Goal: Transaction & Acquisition: Purchase product/service

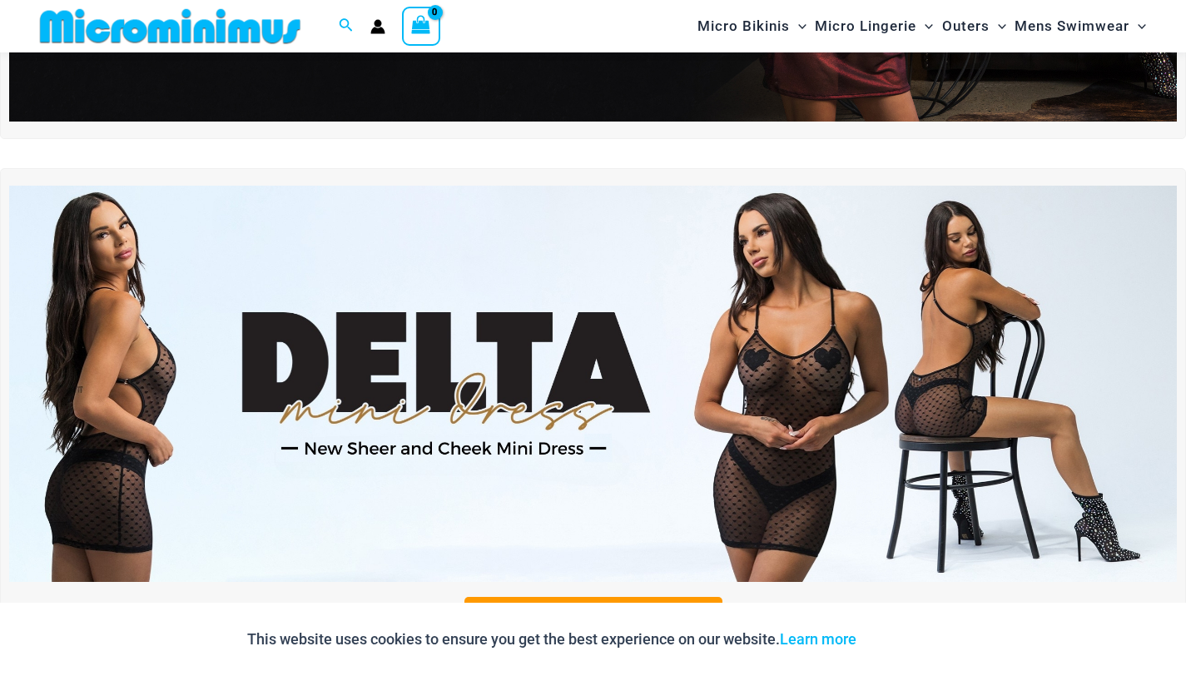
scroll to position [403, 0]
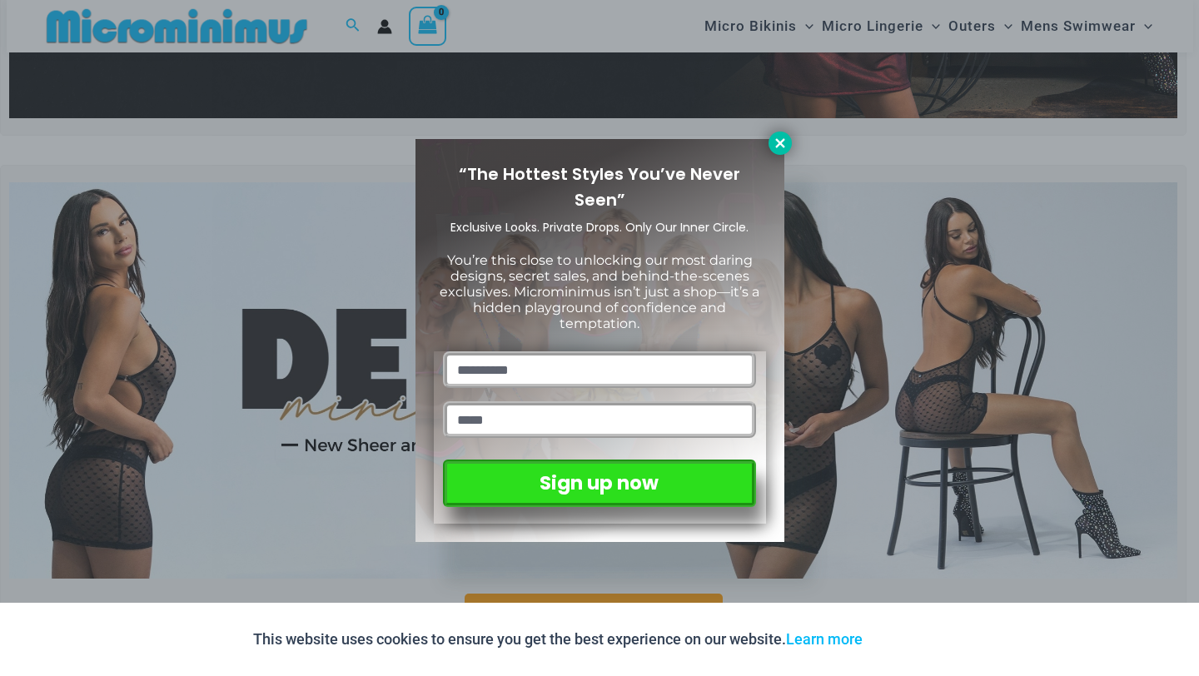
click at [783, 146] on icon at bounding box center [779, 142] width 9 height 9
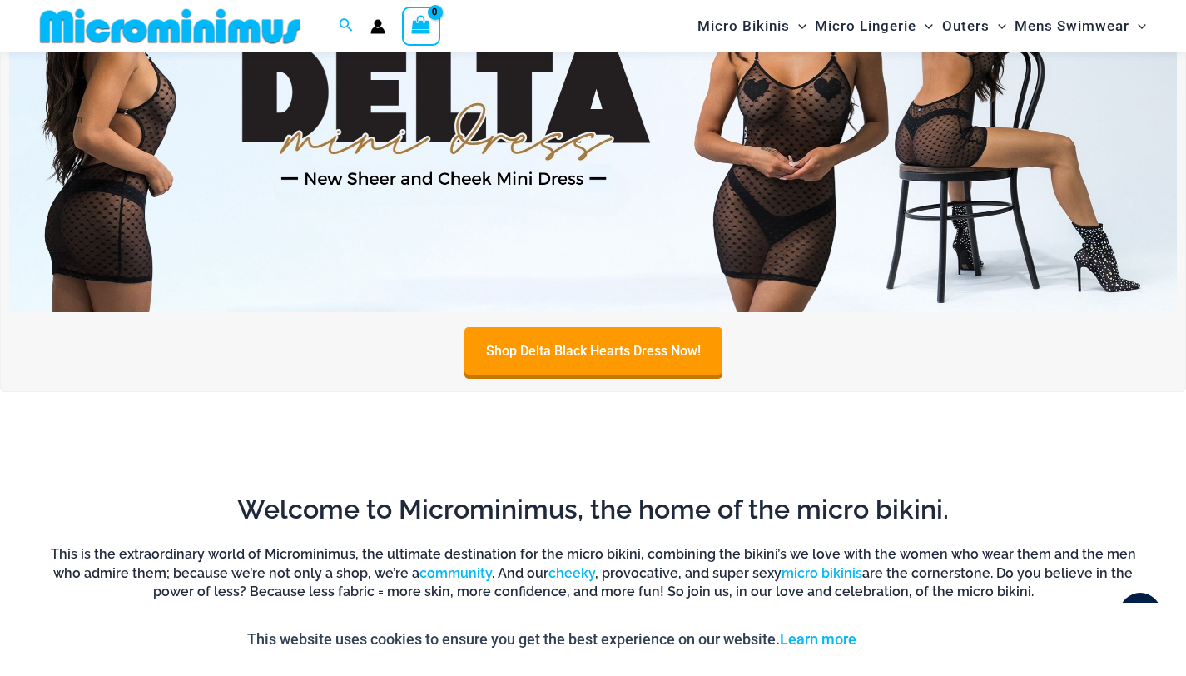
scroll to position [669, 0]
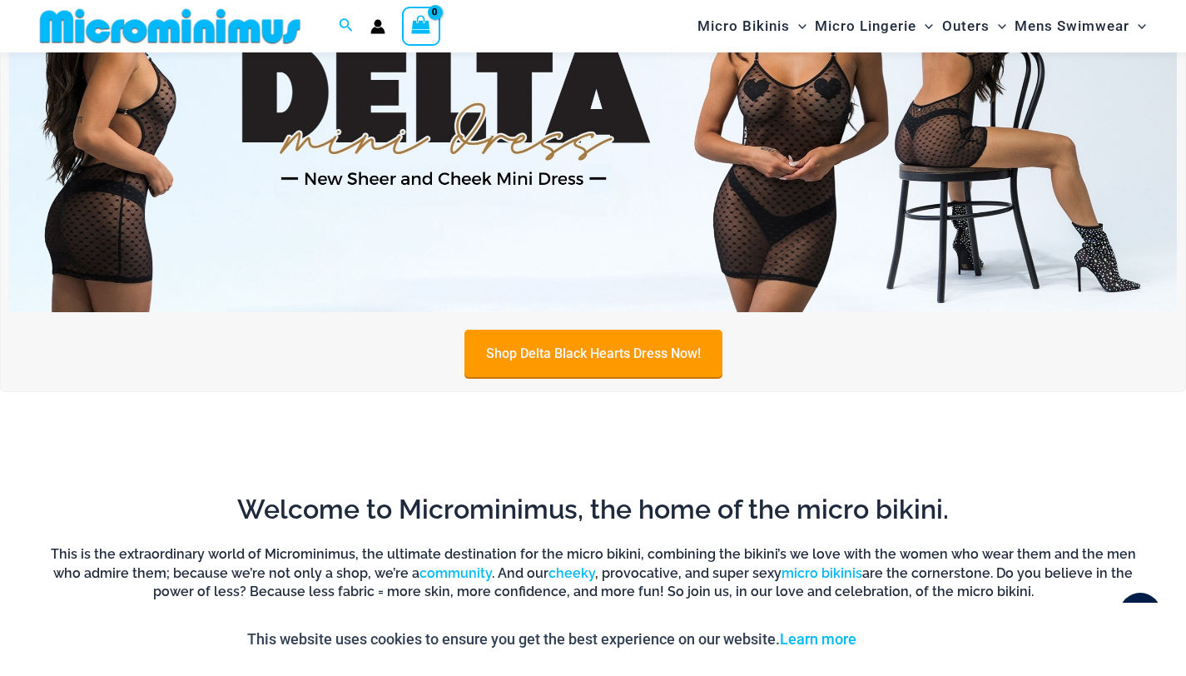
click at [592, 350] on link "Shop Delta Black Hearts Dress Now!" at bounding box center [594, 353] width 258 height 47
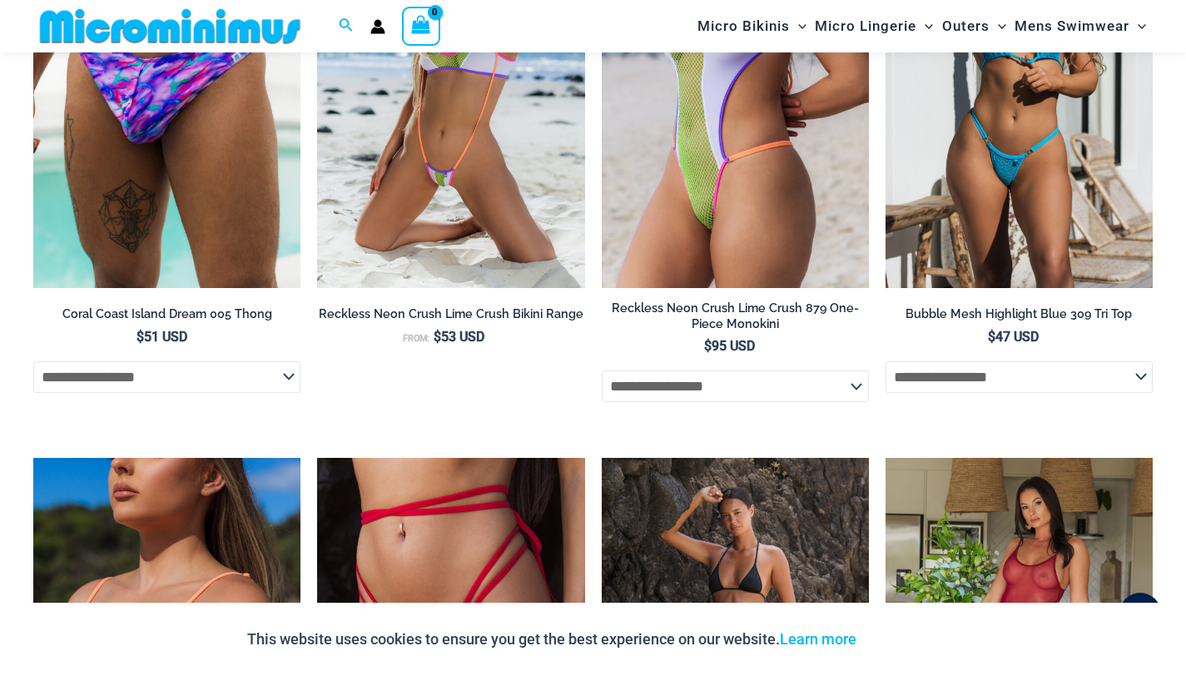
scroll to position [2885, 0]
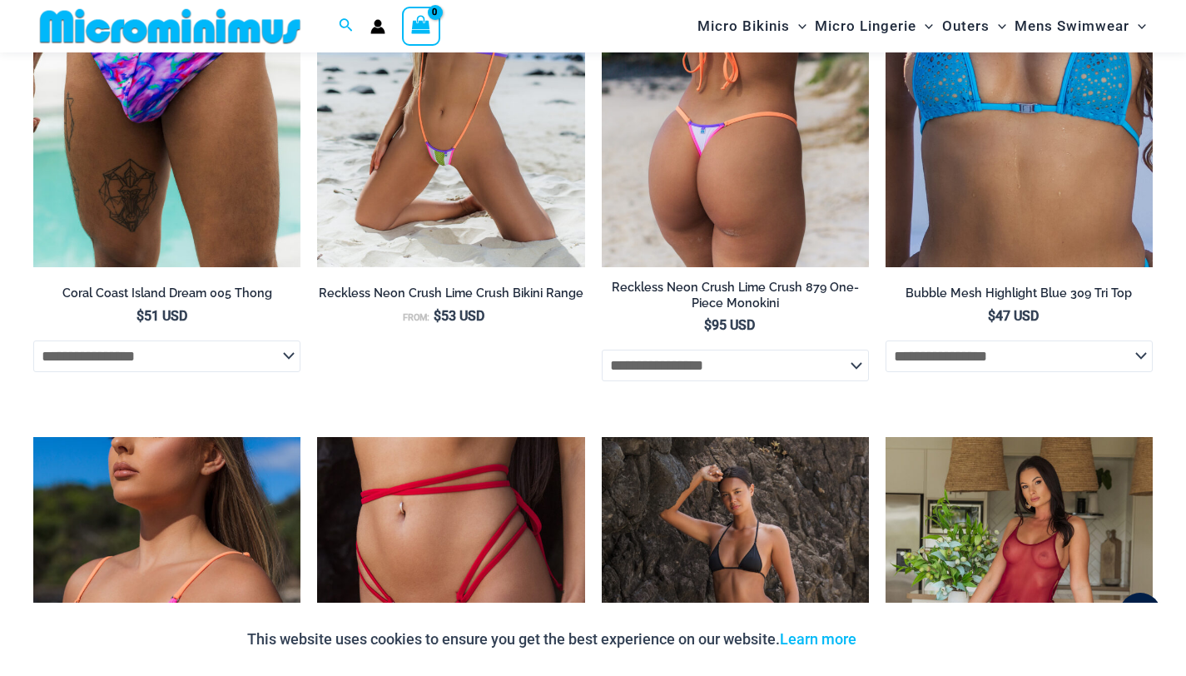
click at [733, 204] on img at bounding box center [735, 67] width 267 height 401
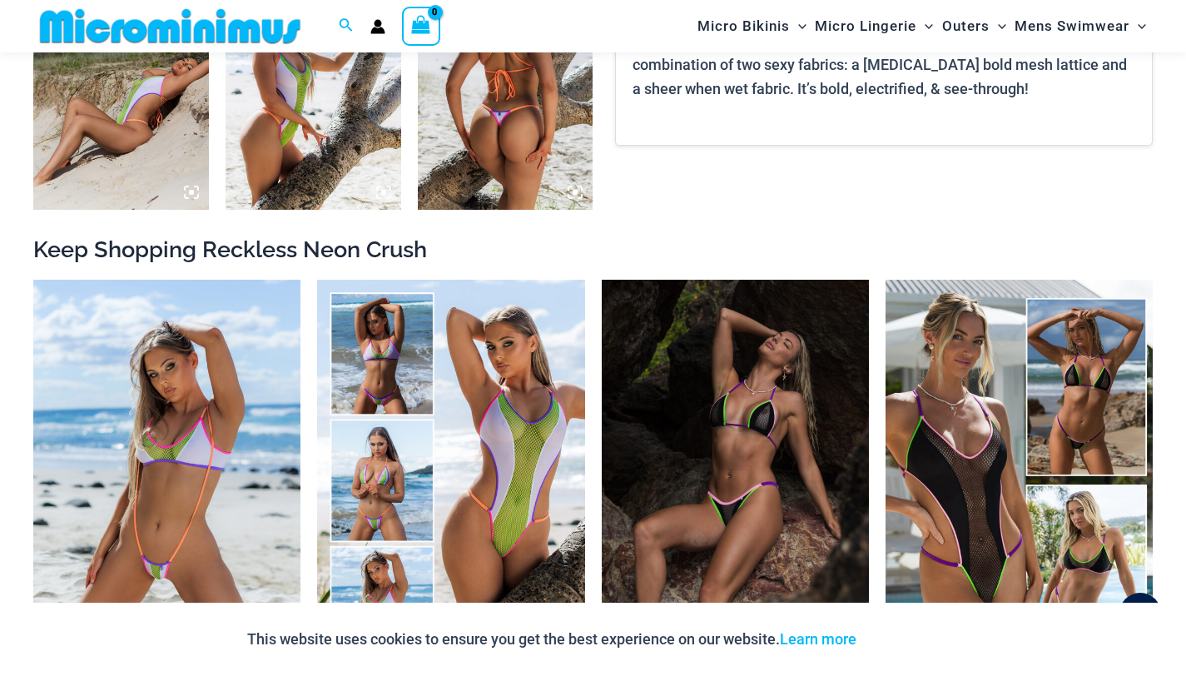
scroll to position [1447, 0]
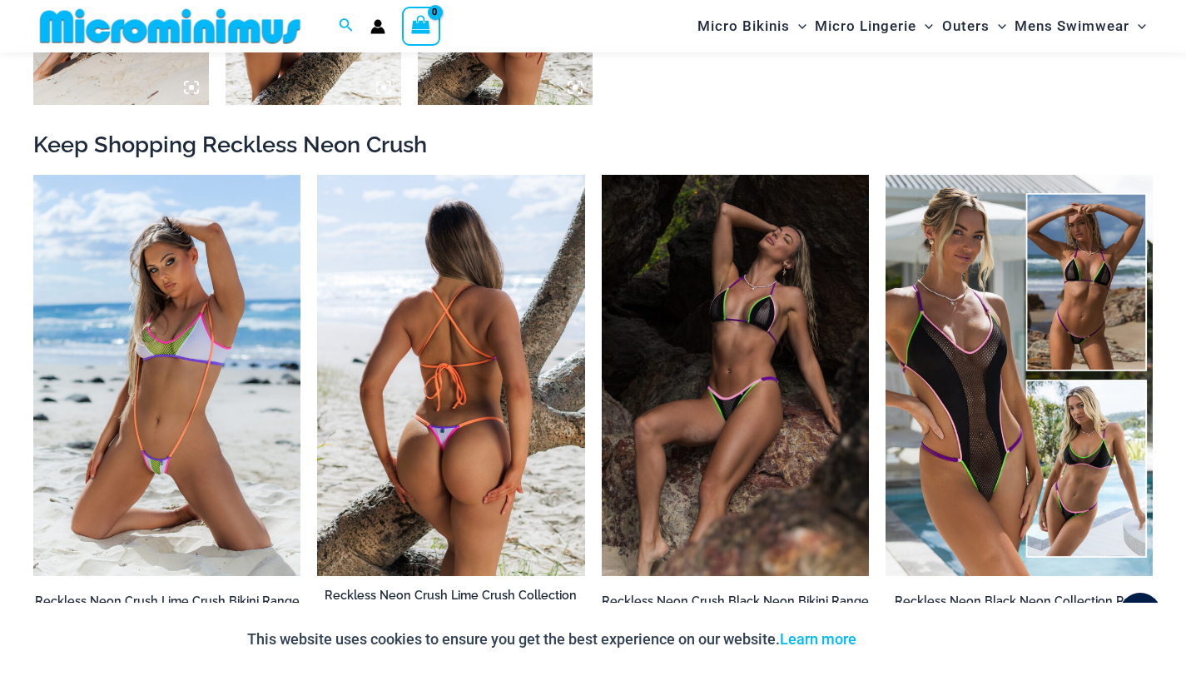
click at [403, 374] on img at bounding box center [450, 375] width 267 height 401
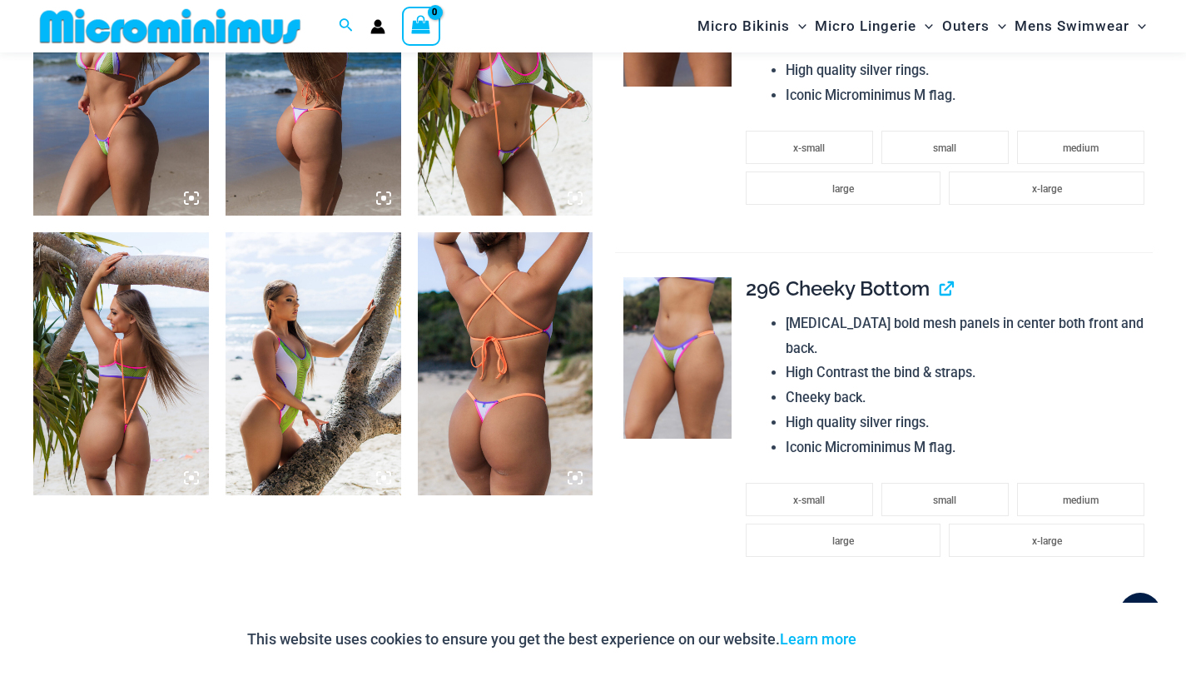
scroll to position [1240, 0]
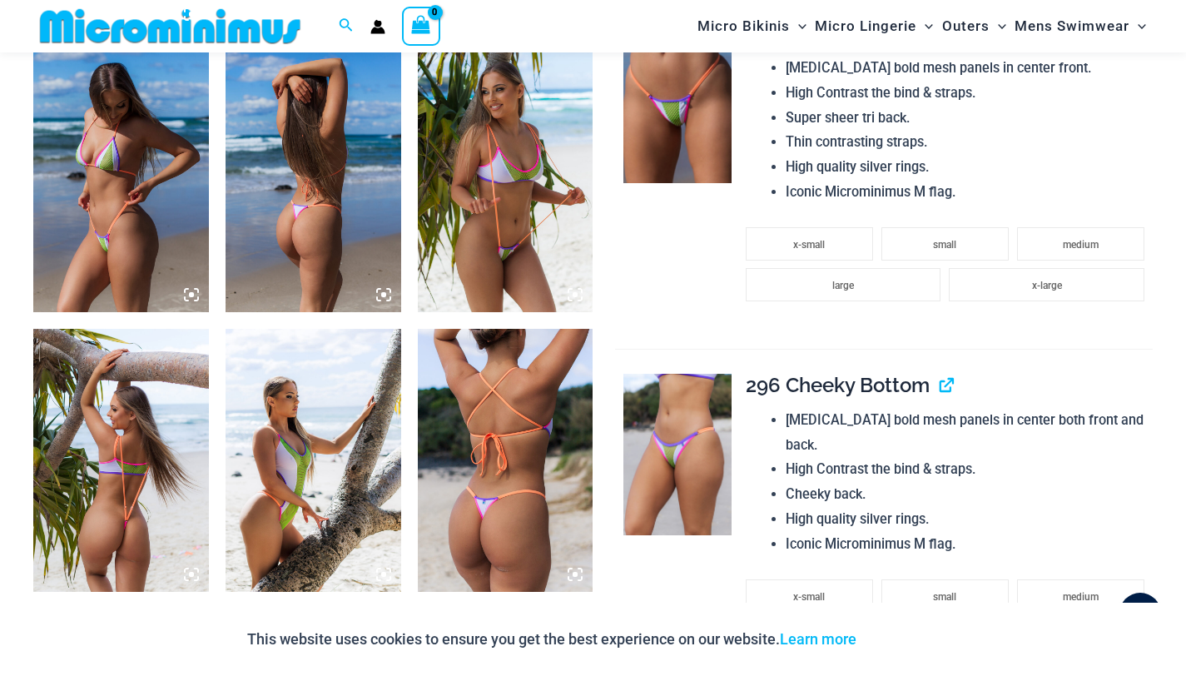
click at [200, 294] on img at bounding box center [121, 179] width 176 height 263
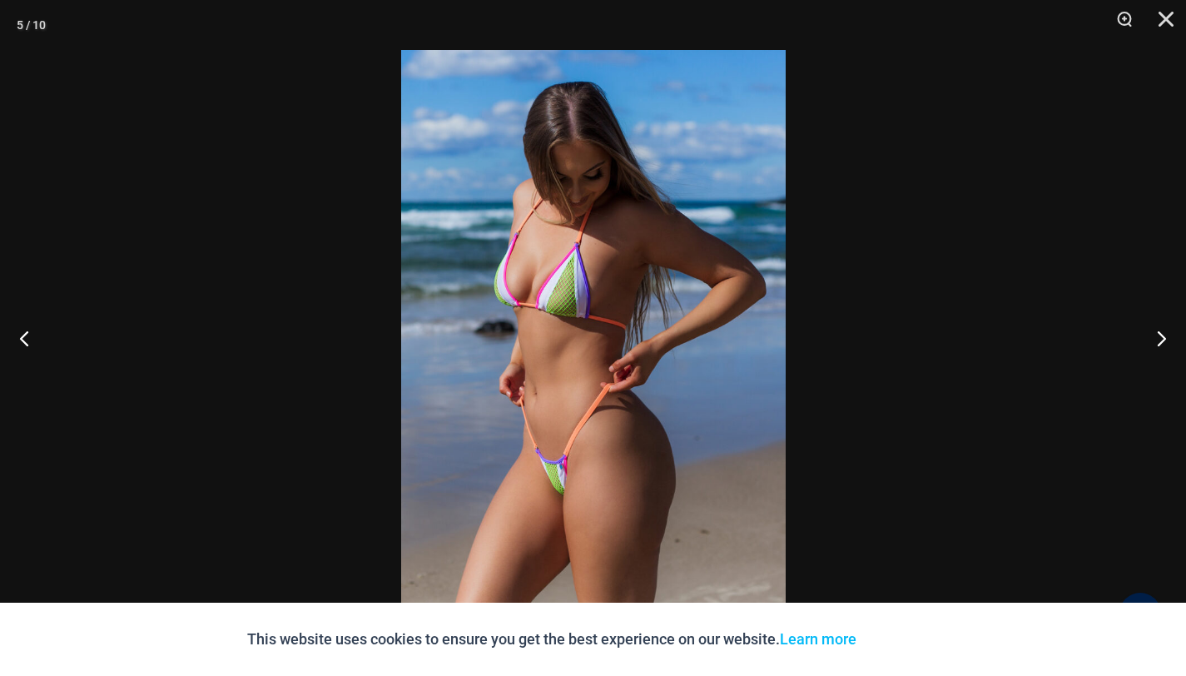
click at [686, 290] on img at bounding box center [593, 338] width 385 height 576
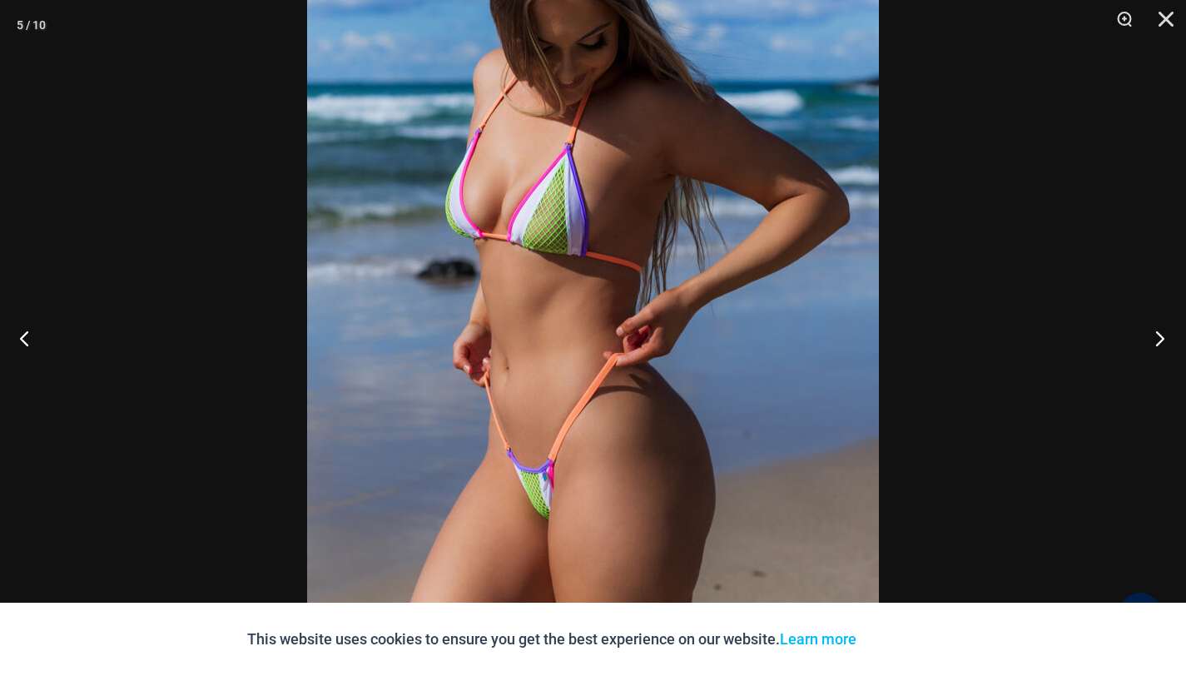
click at [1169, 340] on button "Next" at bounding box center [1155, 337] width 62 height 83
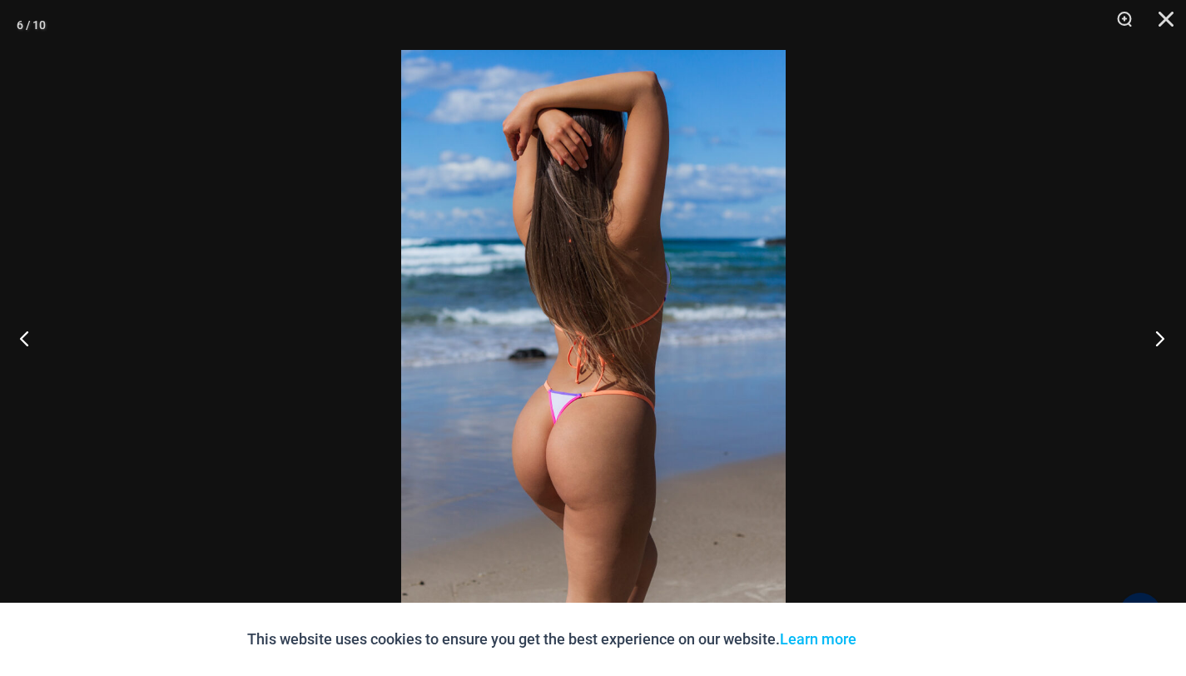
click at [1166, 340] on button "Next" at bounding box center [1155, 337] width 62 height 83
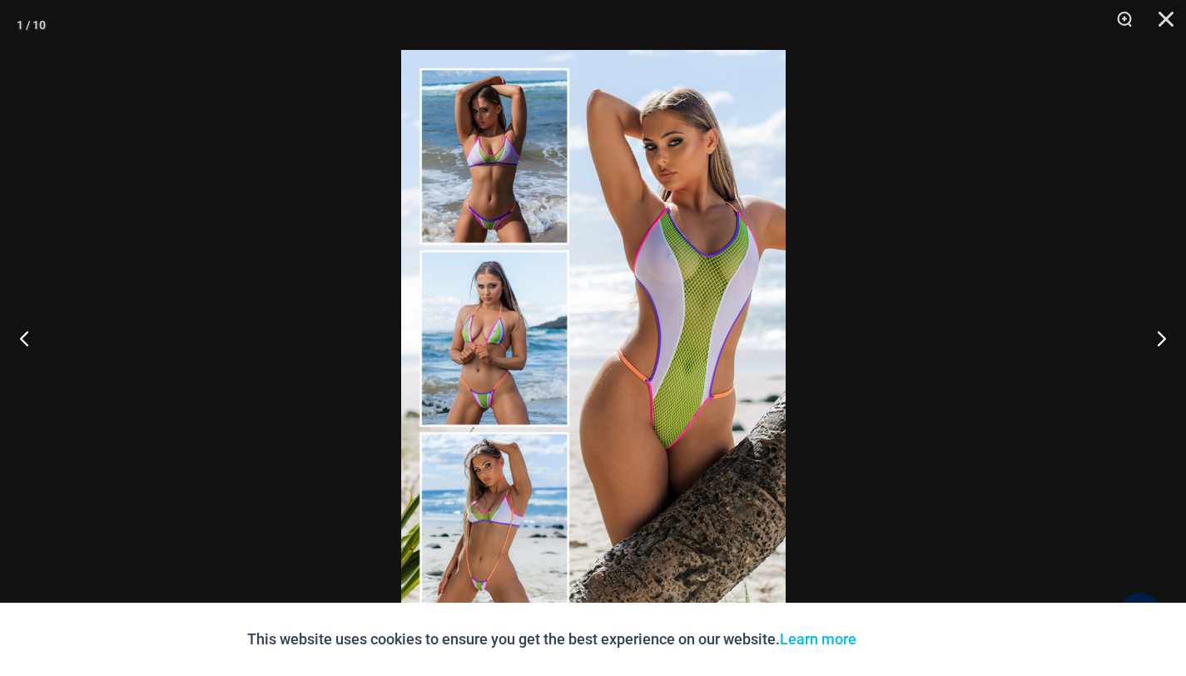
click at [578, 281] on img at bounding box center [593, 338] width 385 height 576
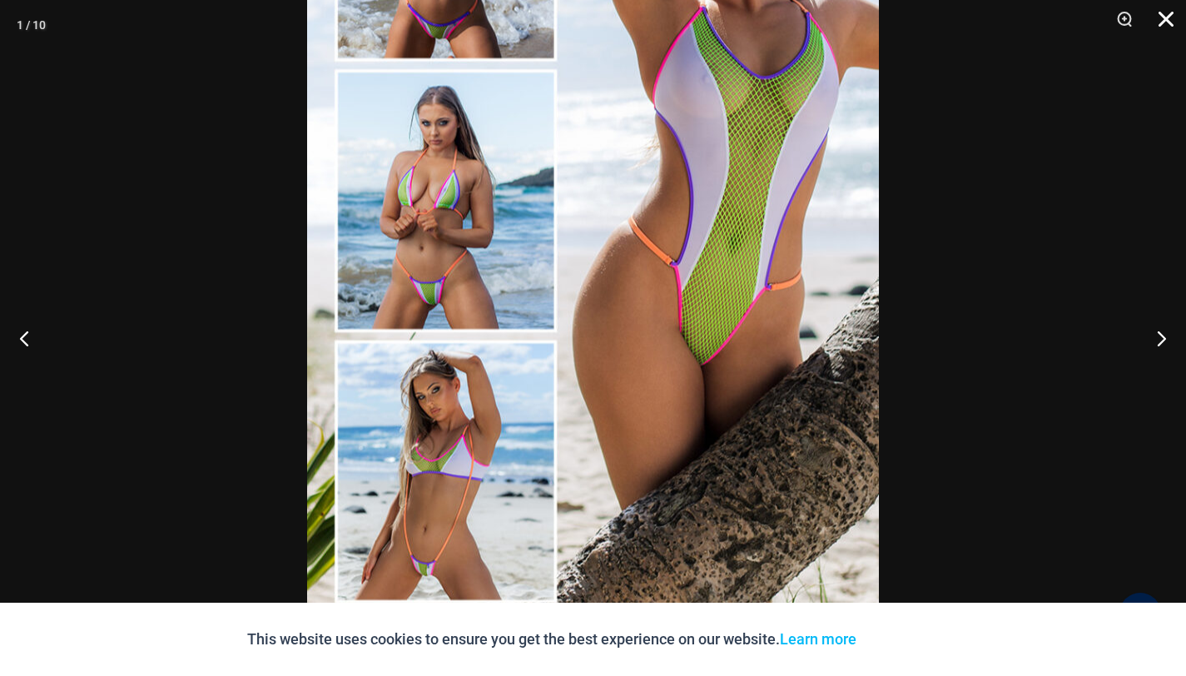
click at [1163, 26] on button "Close" at bounding box center [1161, 25] width 42 height 50
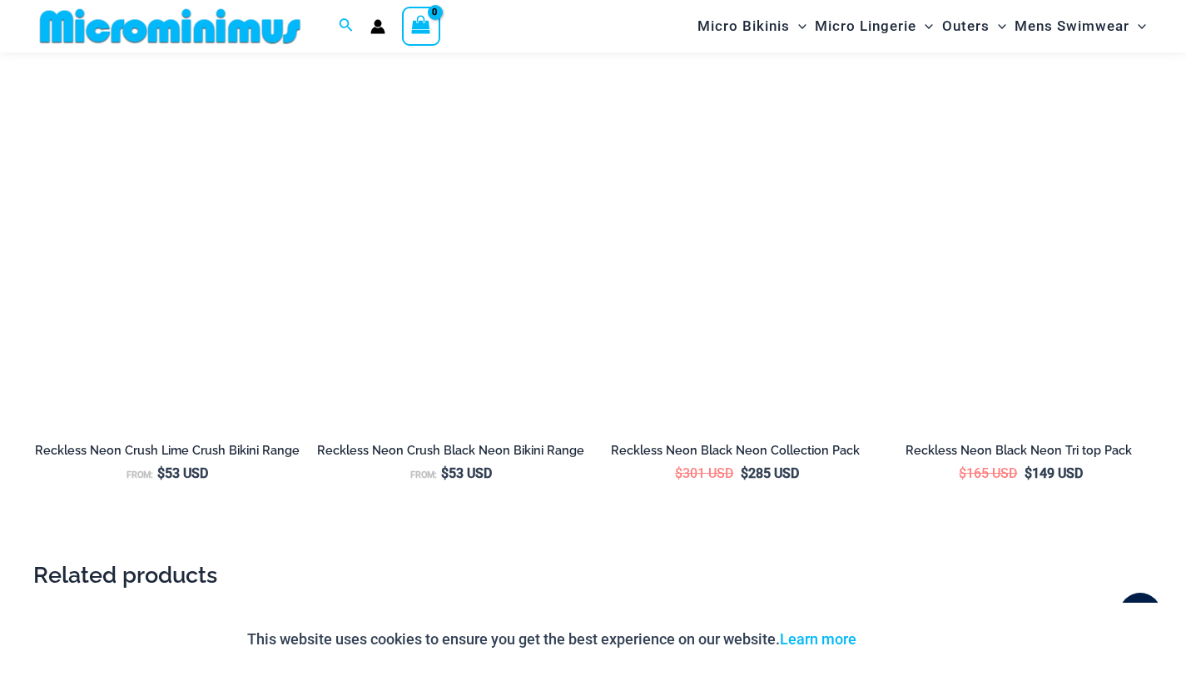
scroll to position [3428, 0]
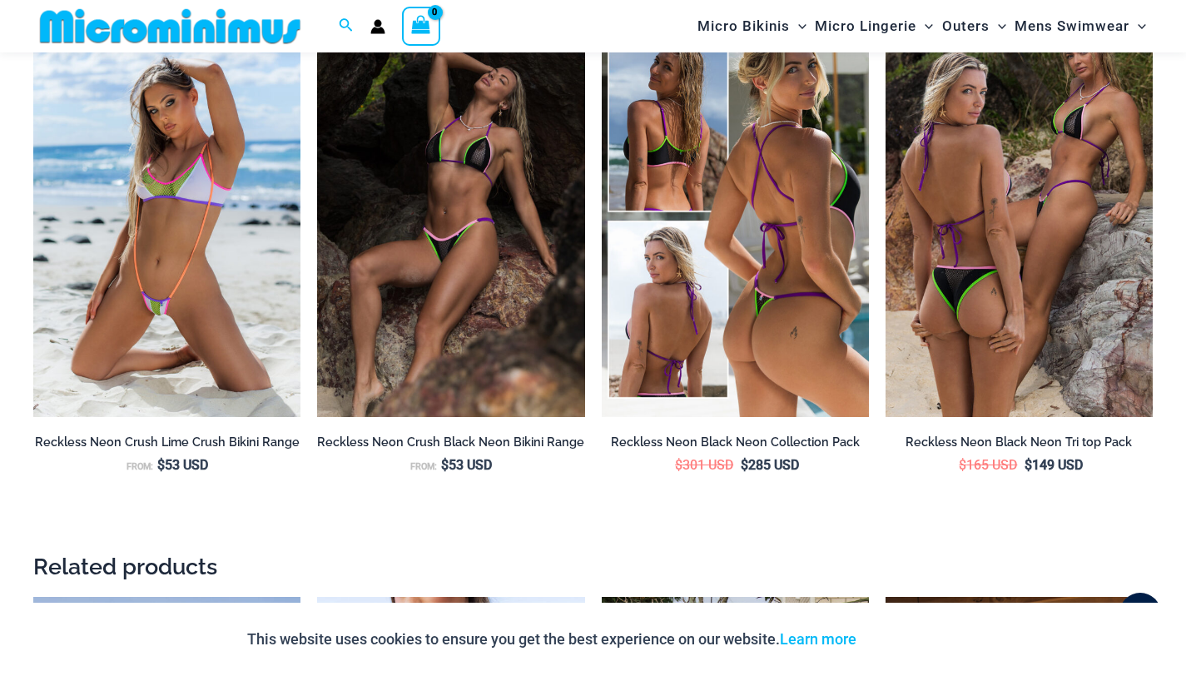
click at [754, 284] on img at bounding box center [735, 216] width 267 height 401
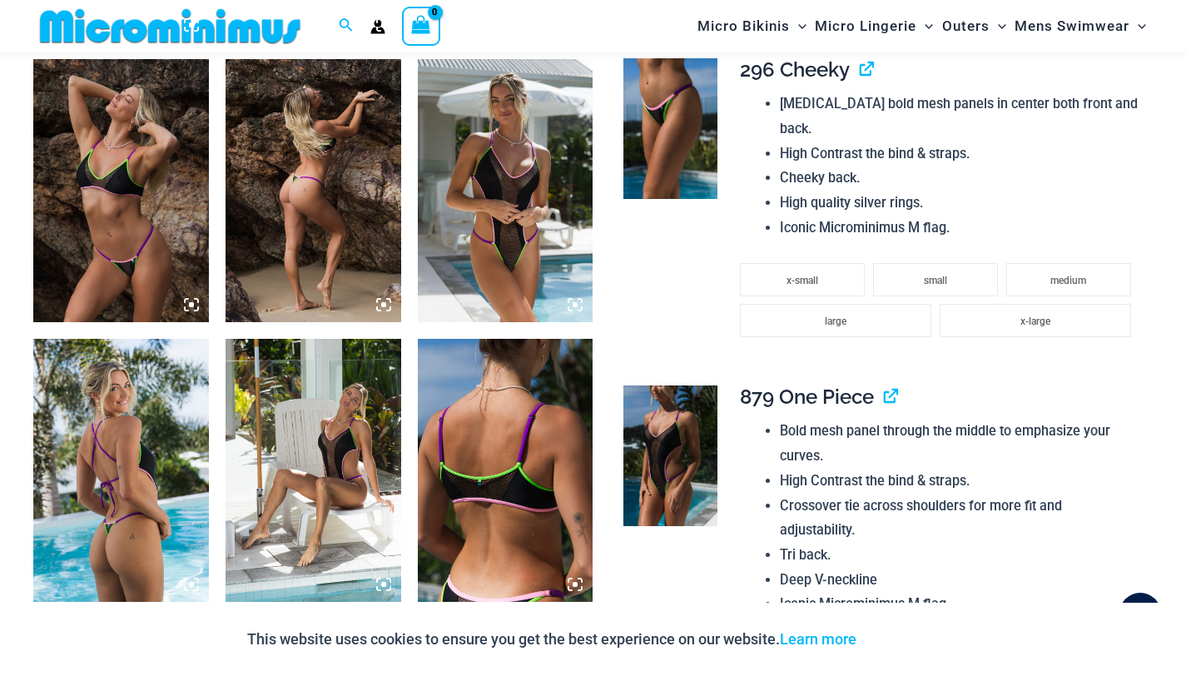
scroll to position [1799, 0]
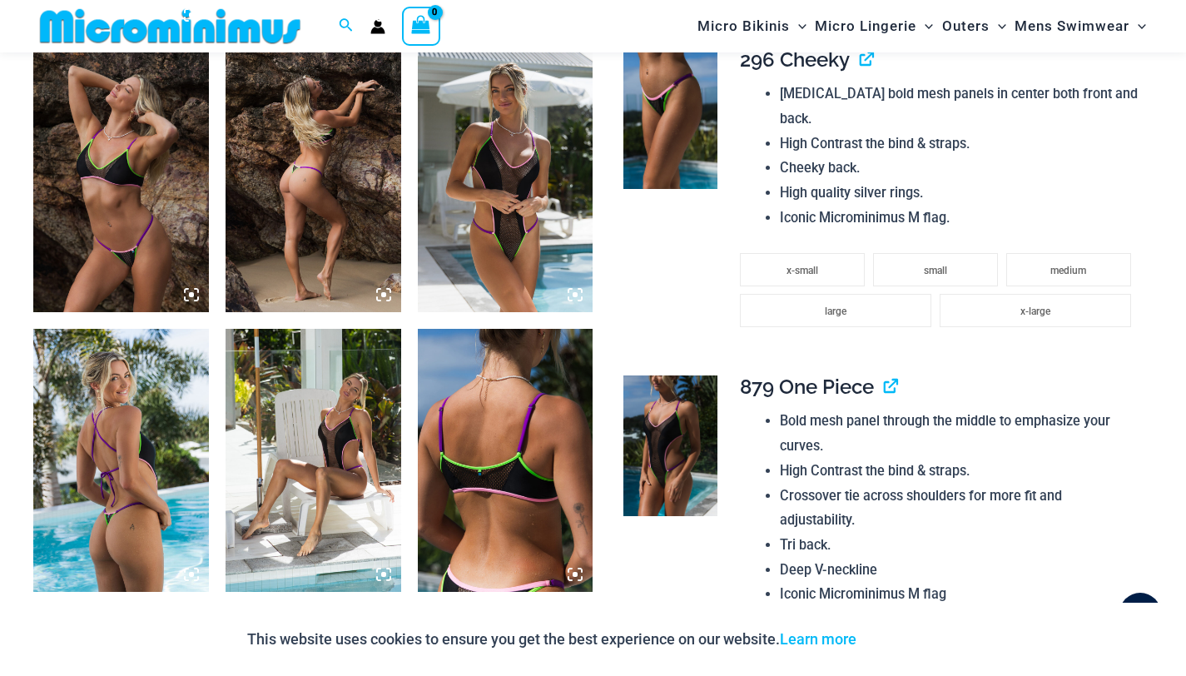
click at [541, 266] on img at bounding box center [506, 180] width 176 height 263
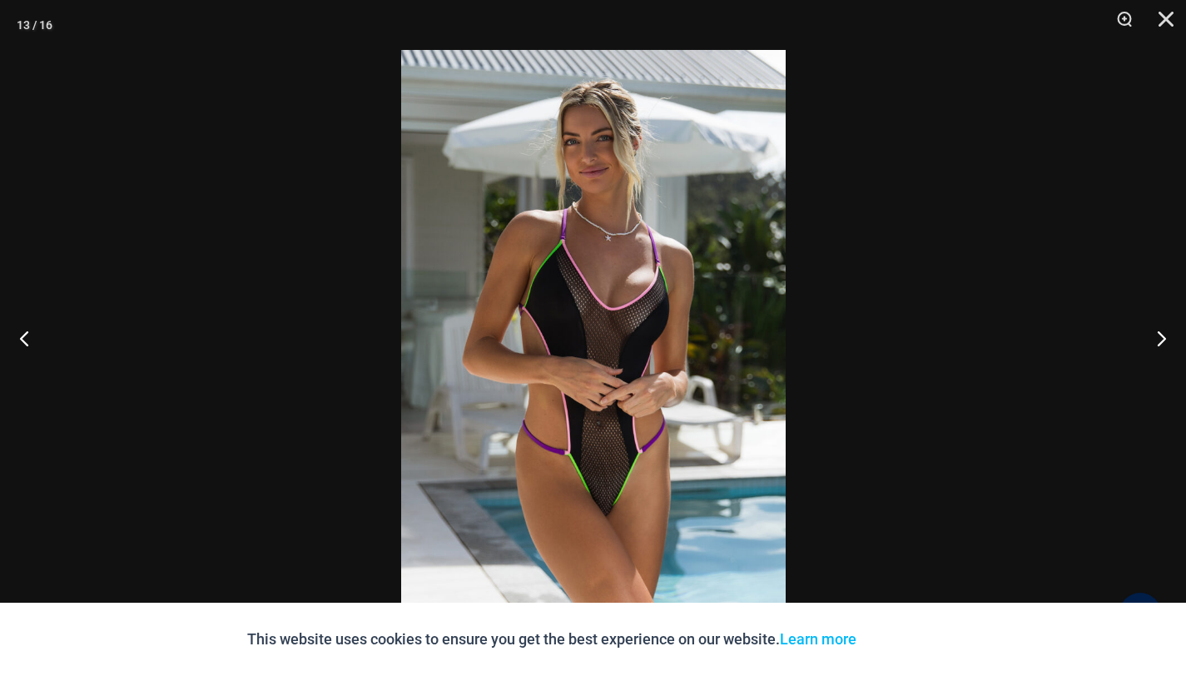
click at [628, 341] on img at bounding box center [593, 338] width 385 height 576
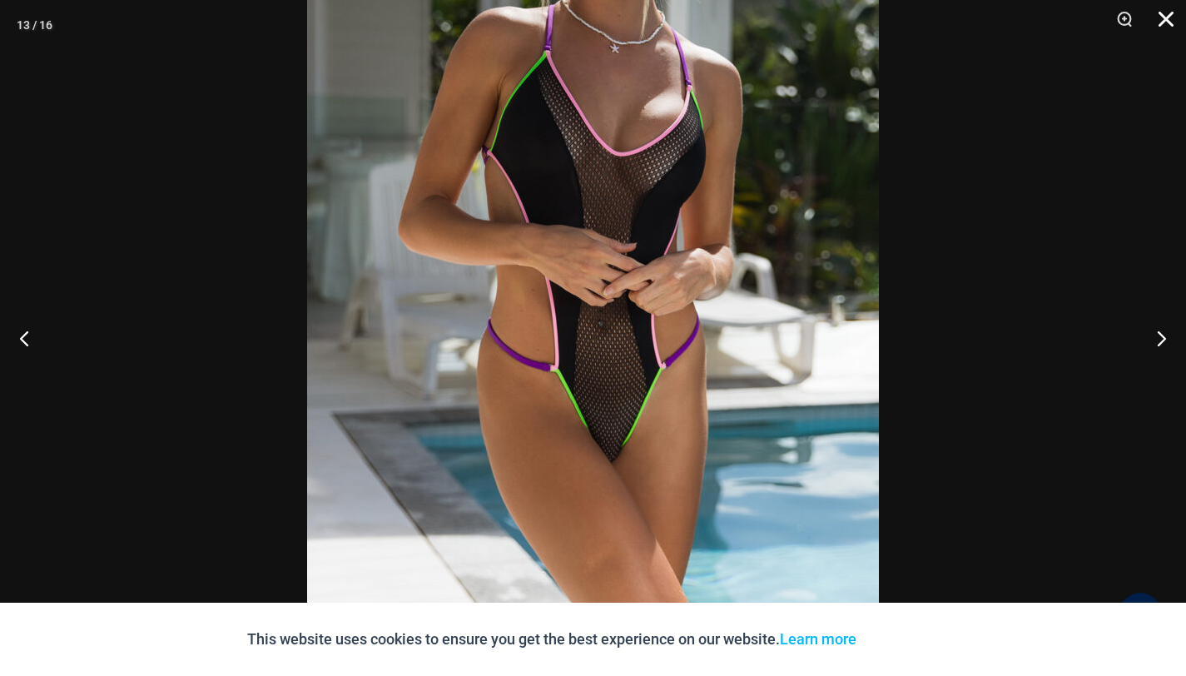
click at [1167, 22] on button "Close" at bounding box center [1161, 25] width 42 height 50
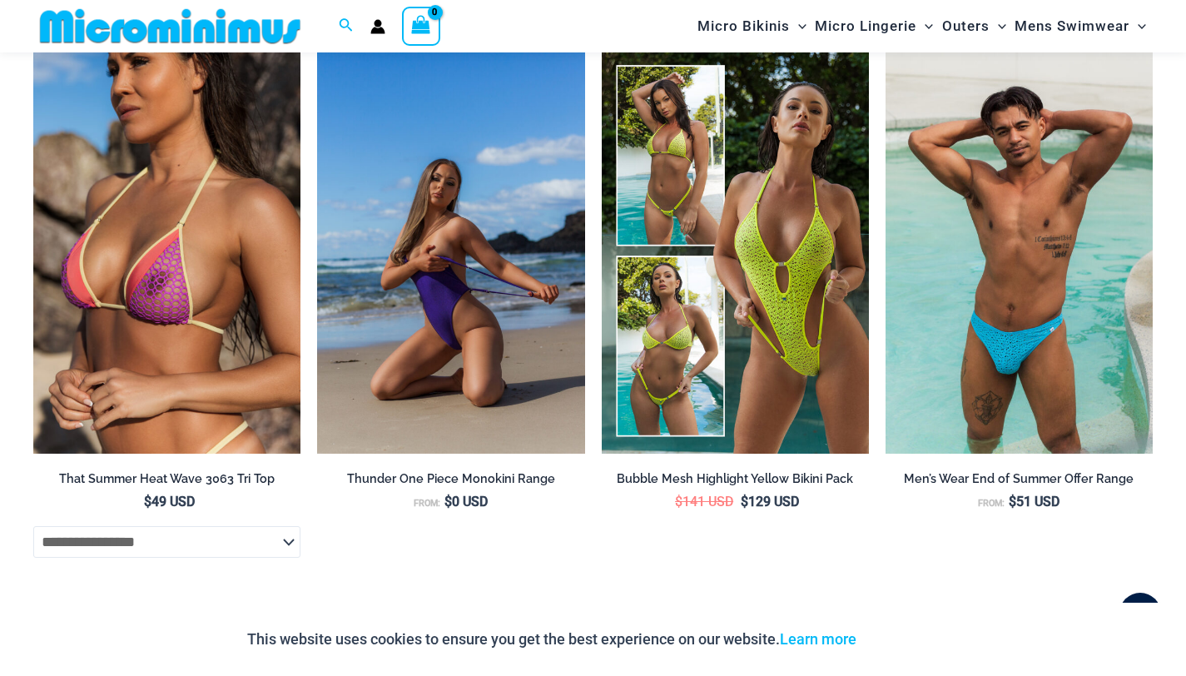
scroll to position [6431, 0]
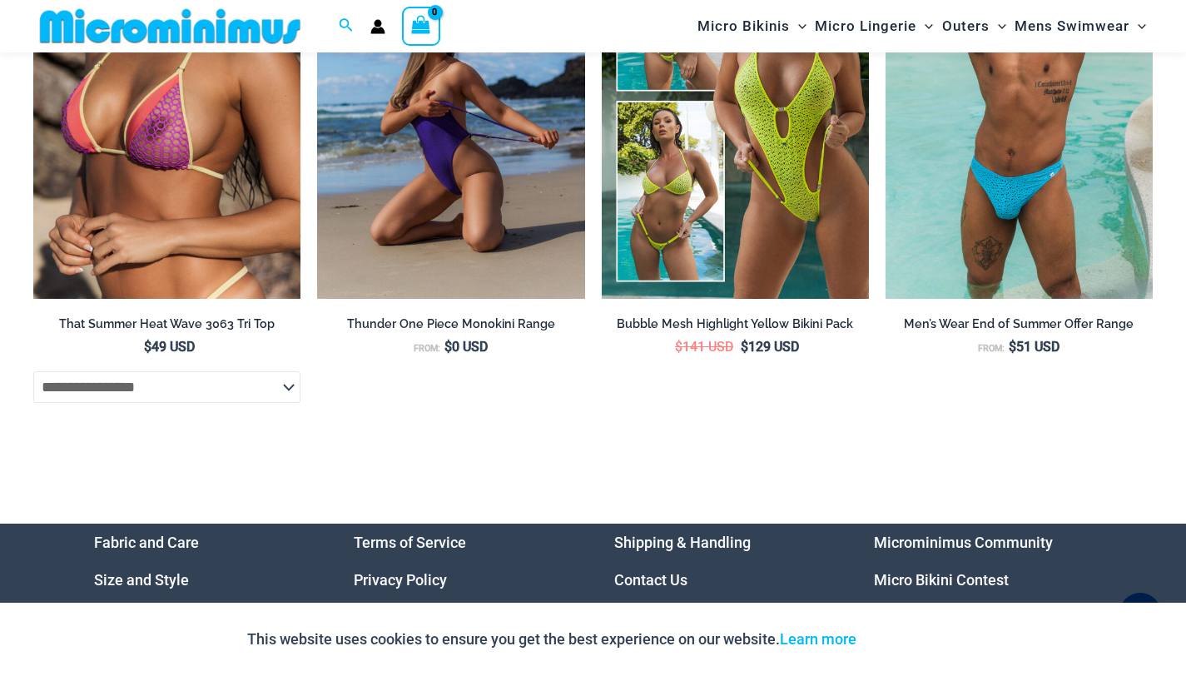
click at [503, 232] on img at bounding box center [450, 98] width 267 height 401
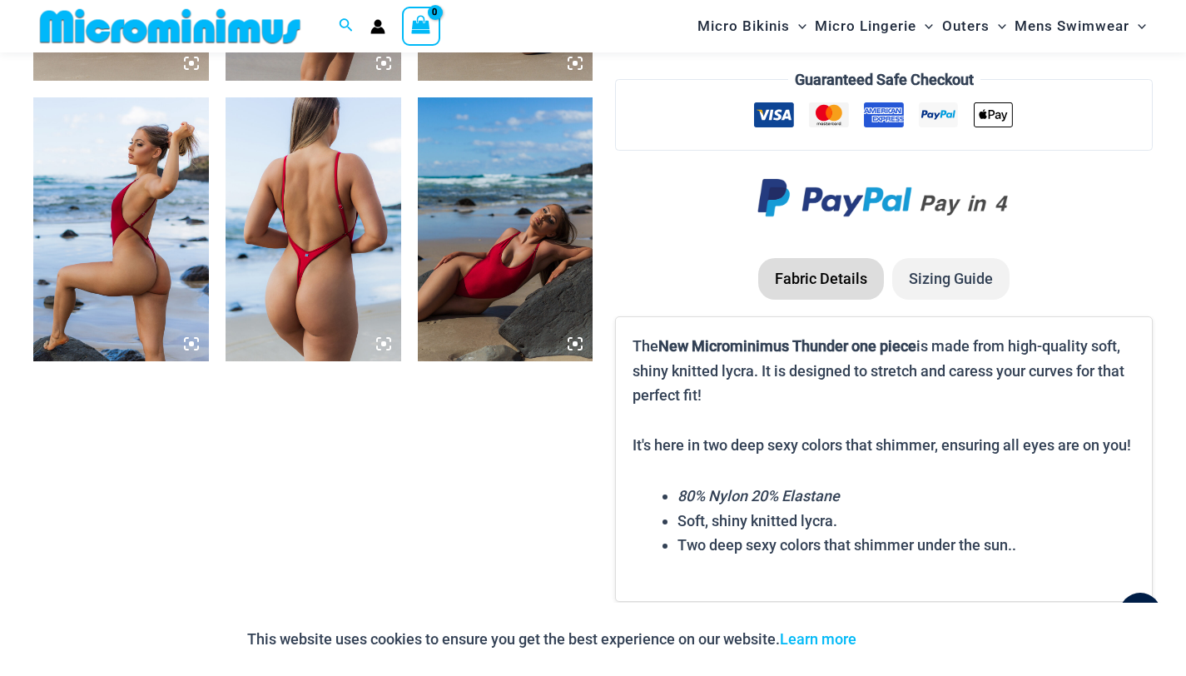
scroll to position [1112, 0]
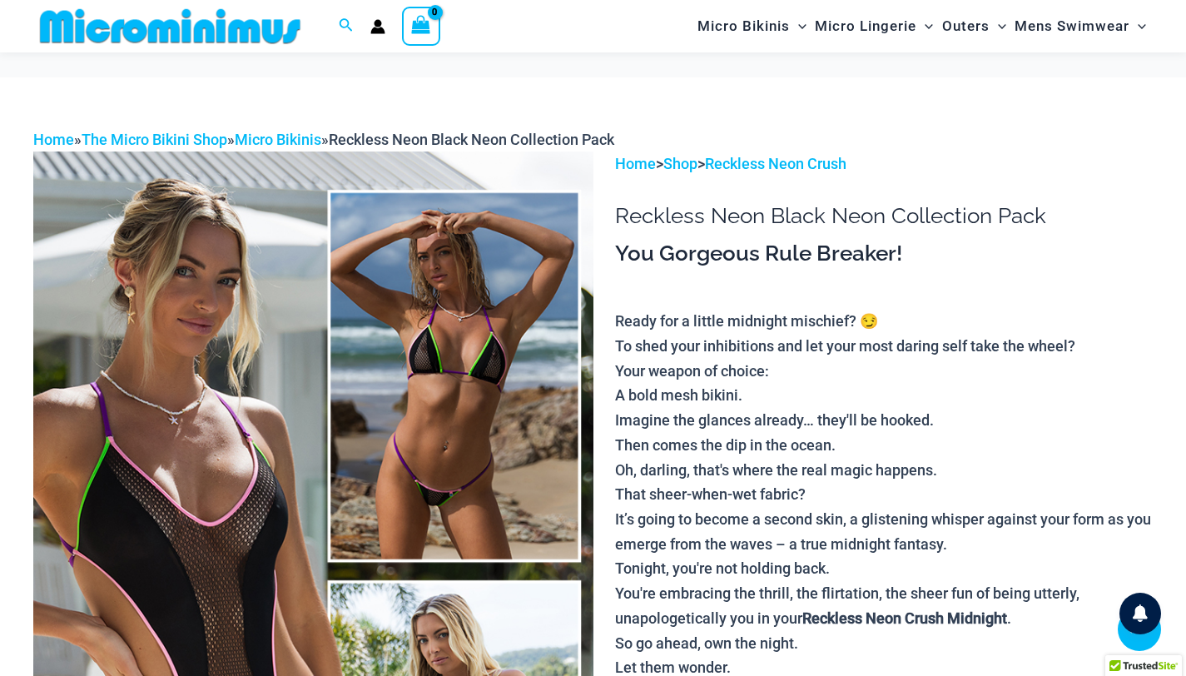
scroll to position [6668, 0]
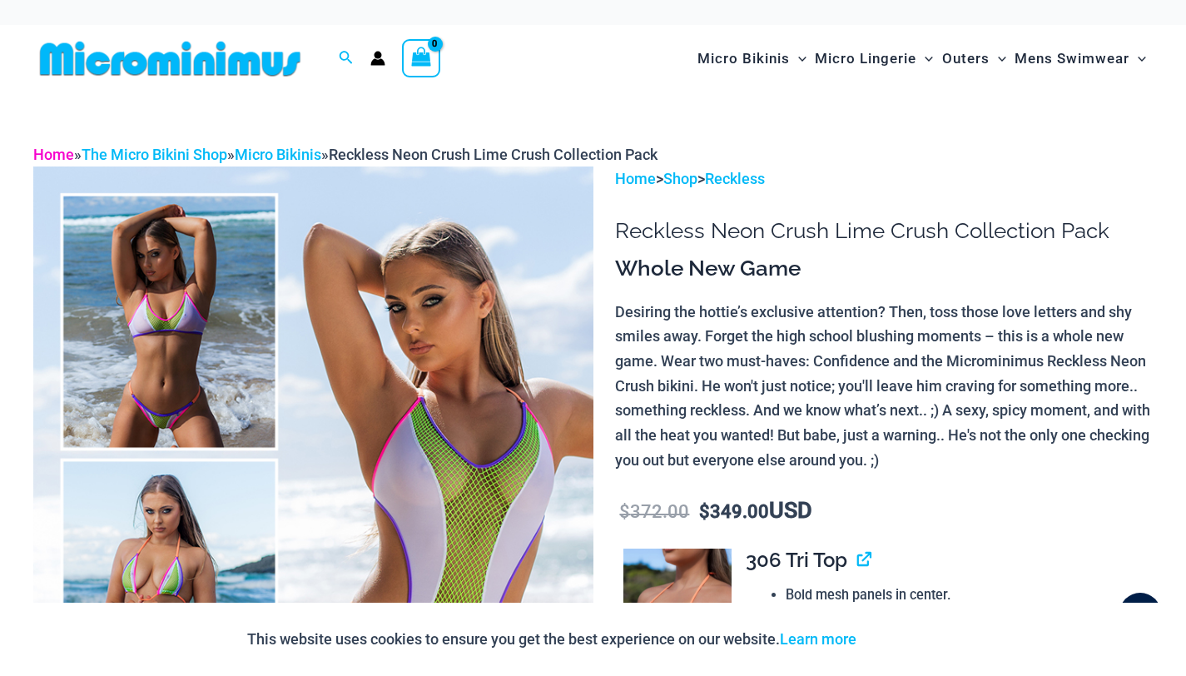
click at [62, 153] on link "Home" at bounding box center [53, 154] width 41 height 17
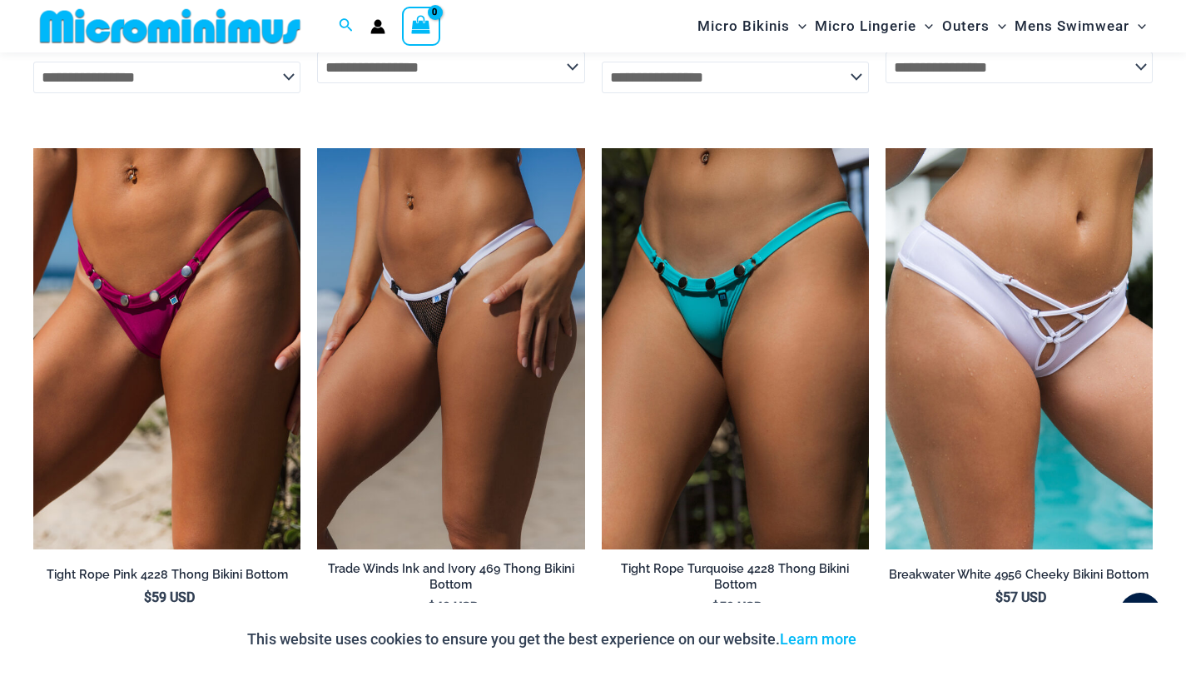
scroll to position [4523, 0]
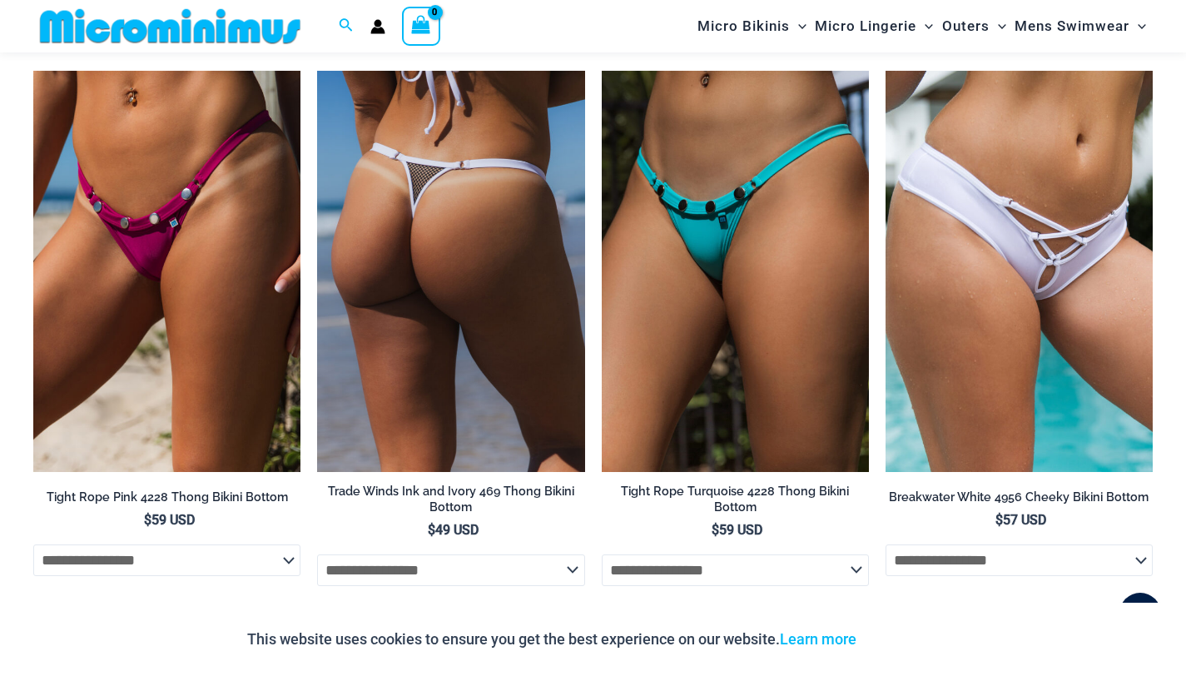
click at [463, 301] on img at bounding box center [450, 271] width 267 height 401
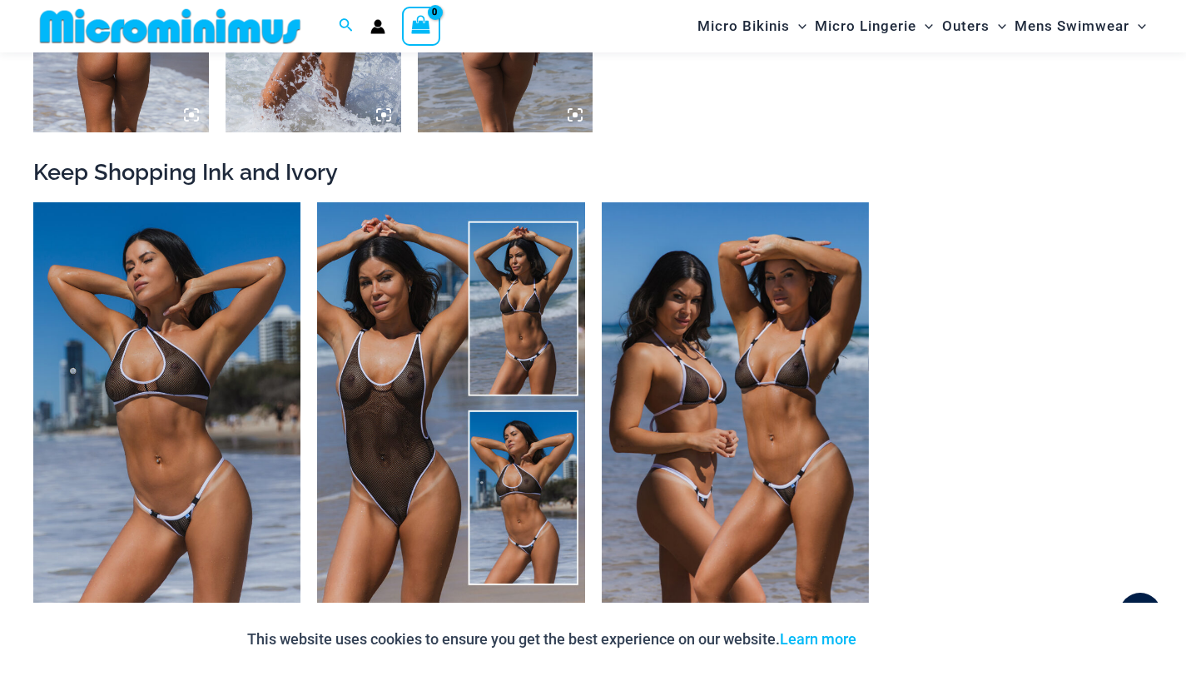
scroll to position [1774, 0]
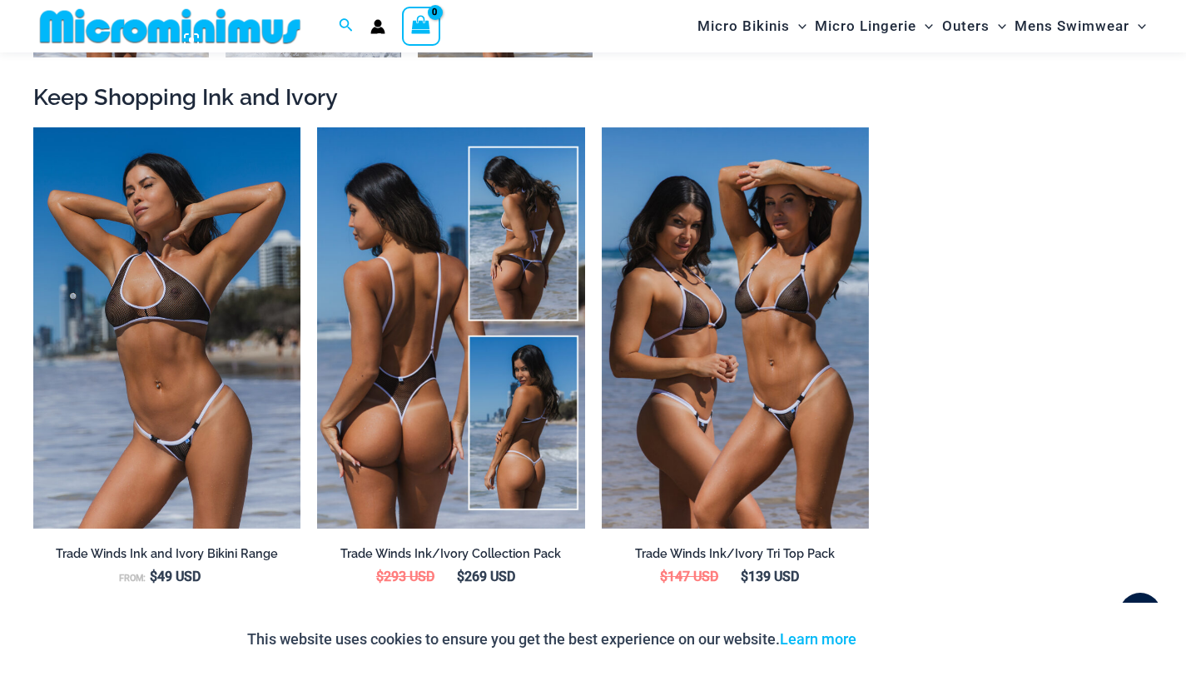
click at [464, 395] on img at bounding box center [450, 327] width 267 height 401
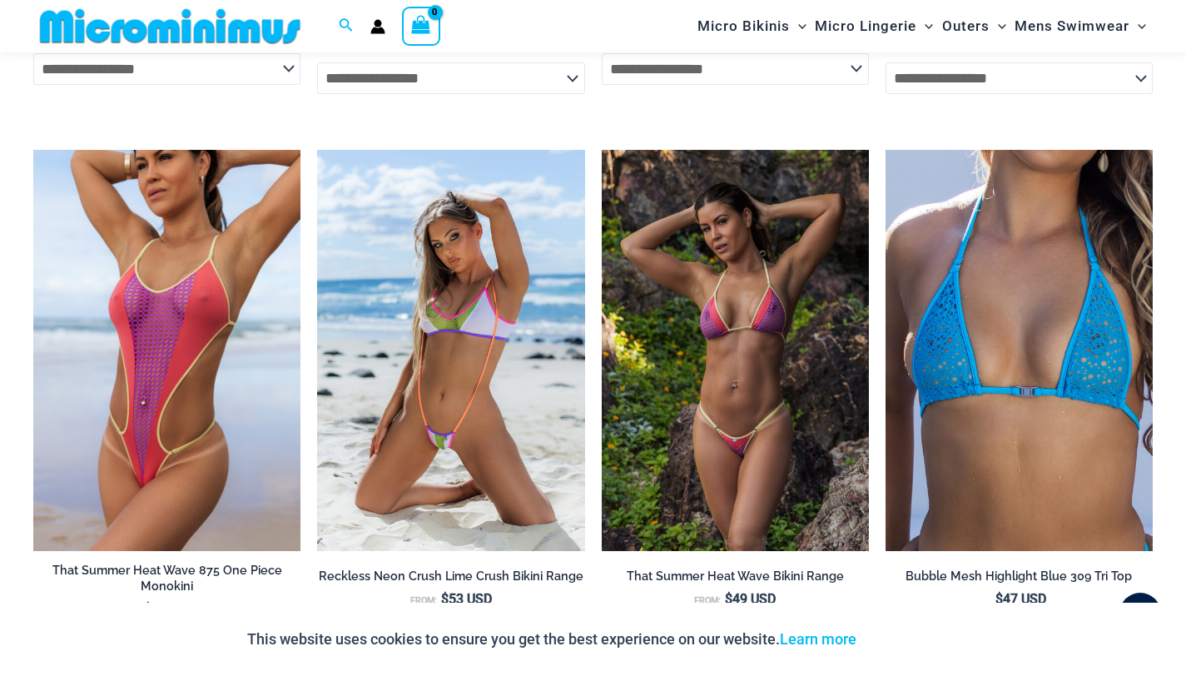
scroll to position [5976, 0]
